Goal: Task Accomplishment & Management: Use online tool/utility

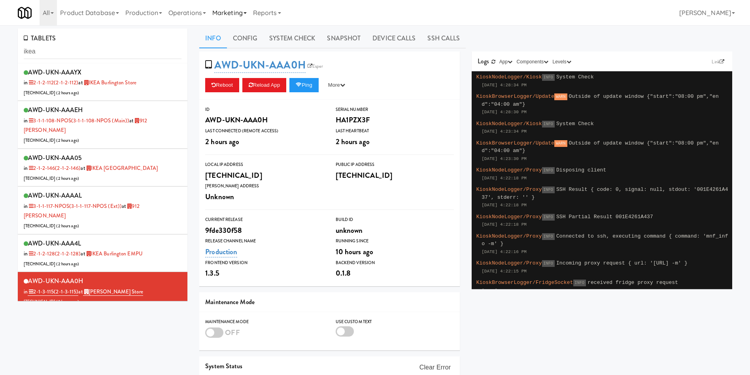
scroll to position [119, 0]
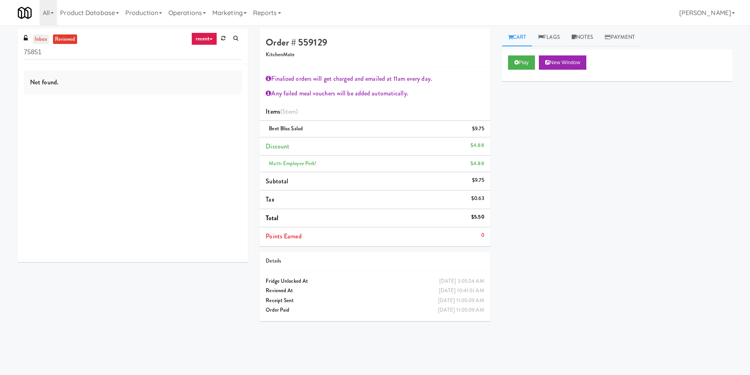
click at [40, 38] on link "inbox" at bounding box center [41, 39] width 16 height 10
drag, startPoint x: 50, startPoint y: 49, endPoint x: 0, endPoint y: 50, distance: 49.8
click at [0, 49] on div "inbox reviewed recent all unclear take inventory issue suspicious failed recent…" at bounding box center [375, 187] width 750 height 318
paste input "Earth Rangers"
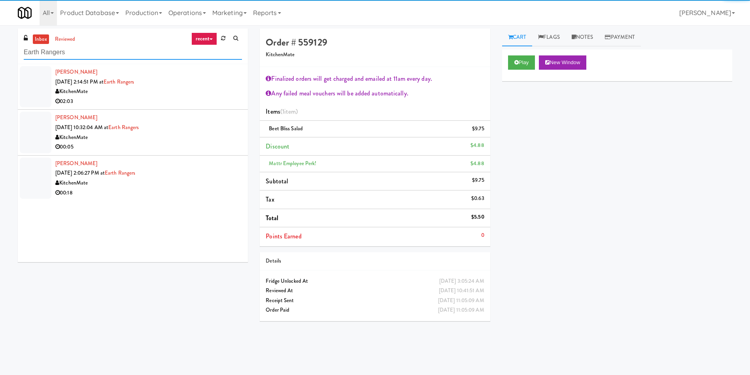
type input "Earth Rangers"
click at [39, 80] on div at bounding box center [36, 86] width 32 height 41
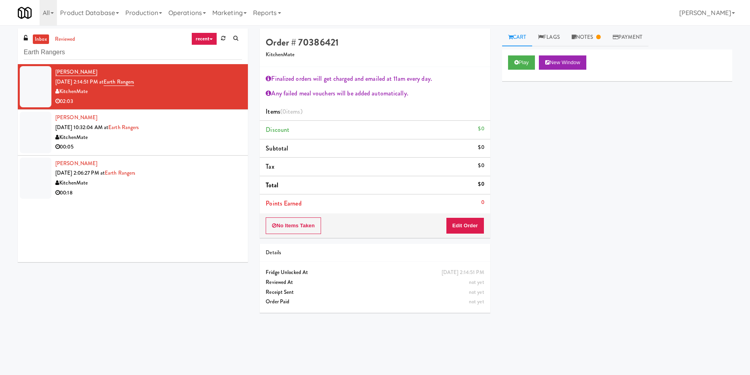
click at [39, 133] on div at bounding box center [36, 132] width 32 height 41
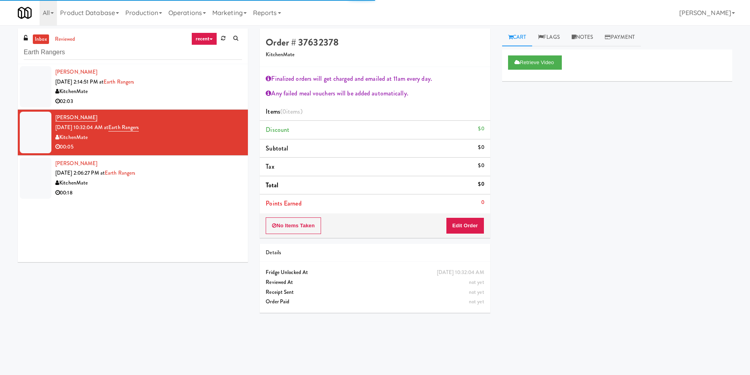
click at [30, 169] on div at bounding box center [36, 177] width 32 height 41
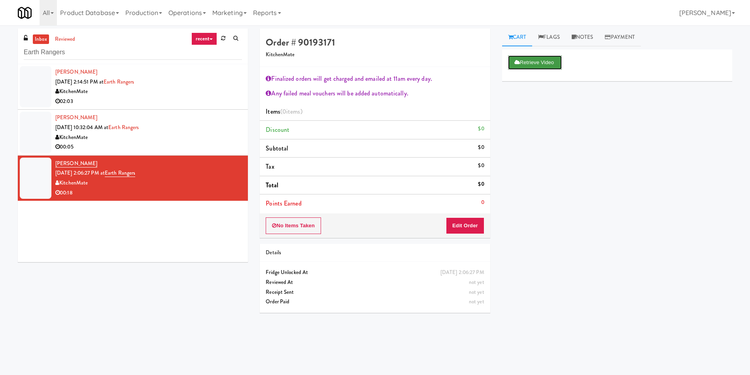
click at [523, 62] on button "Retrieve Video" at bounding box center [535, 62] width 54 height 14
